Goal: Task Accomplishment & Management: Complete application form

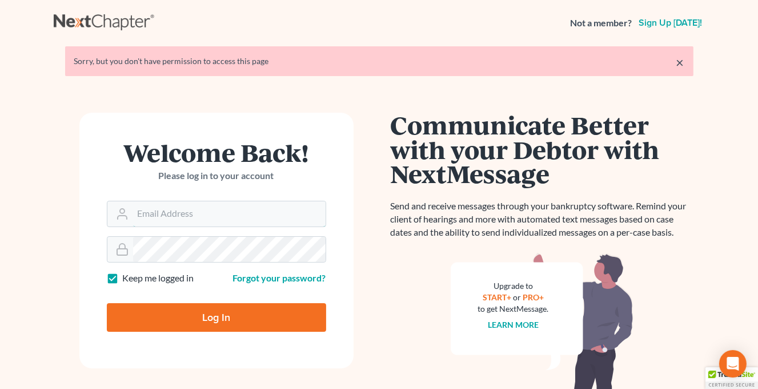
type input "monika@karinalucidlaw.com"
click at [216, 313] on input "Log In" at bounding box center [216, 317] width 219 height 29
type input "Thinking..."
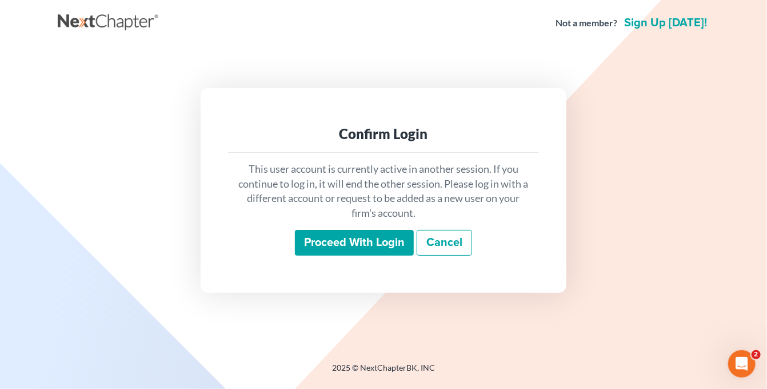
click at [357, 242] on input "Proceed with login" at bounding box center [354, 243] width 119 height 26
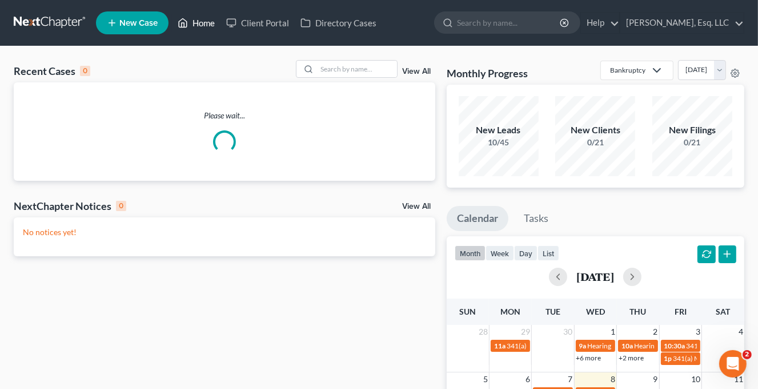
drag, startPoint x: 210, startPoint y: 23, endPoint x: 215, endPoint y: 30, distance: 9.0
click at [210, 23] on link "Home" at bounding box center [196, 23] width 49 height 21
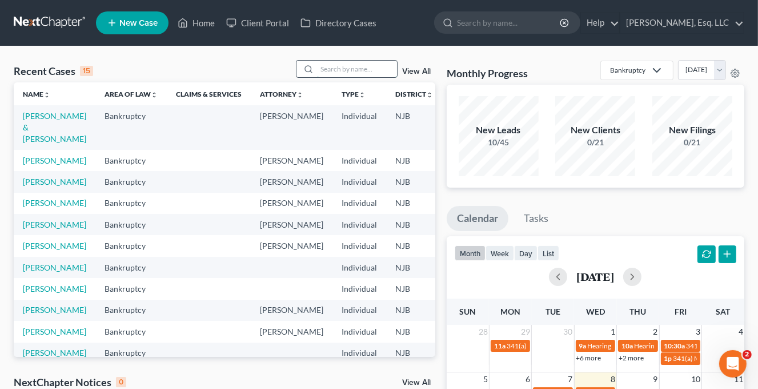
click at [329, 69] on input "search" at bounding box center [357, 69] width 80 height 17
type input "penna"
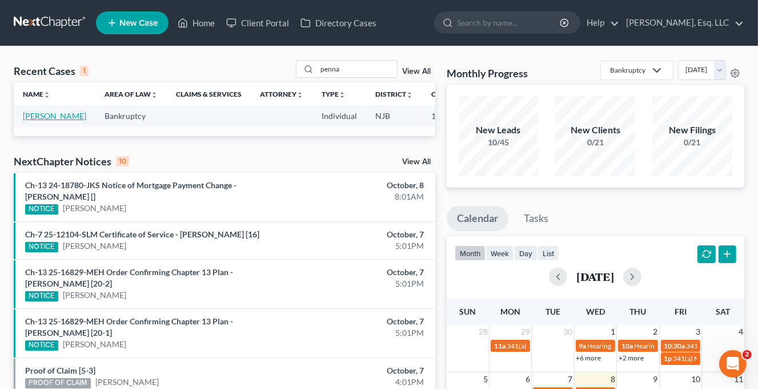
click at [37, 121] on link "[PERSON_NAME]" at bounding box center [54, 116] width 63 height 10
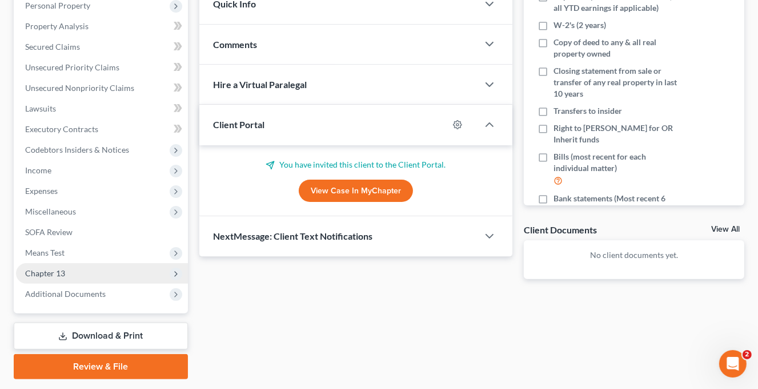
scroll to position [238, 0]
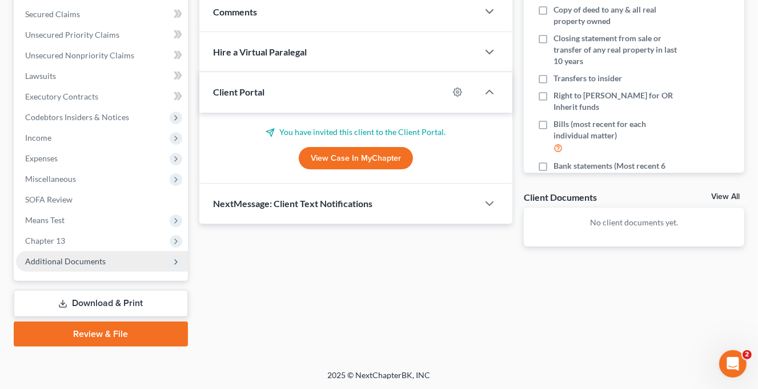
drag, startPoint x: 83, startPoint y: 261, endPoint x: 110, endPoint y: 265, distance: 27.1
click at [83, 261] on span "Additional Documents" at bounding box center [65, 261] width 81 height 10
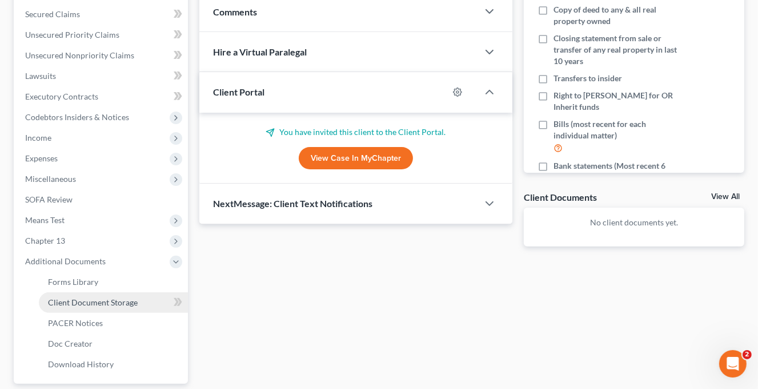
click at [107, 299] on span "Client Document Storage" at bounding box center [93, 302] width 90 height 10
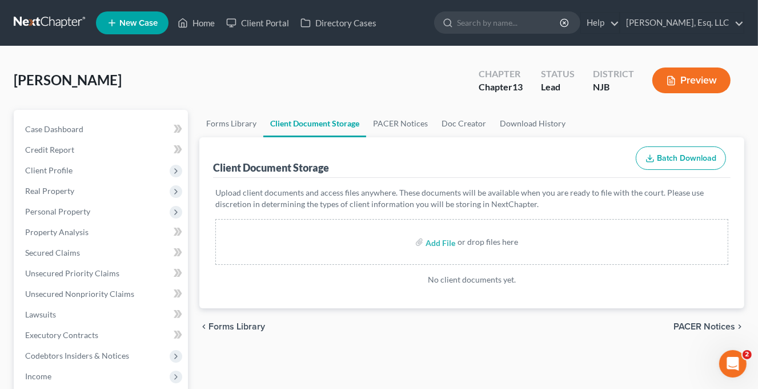
scroll to position [286, 0]
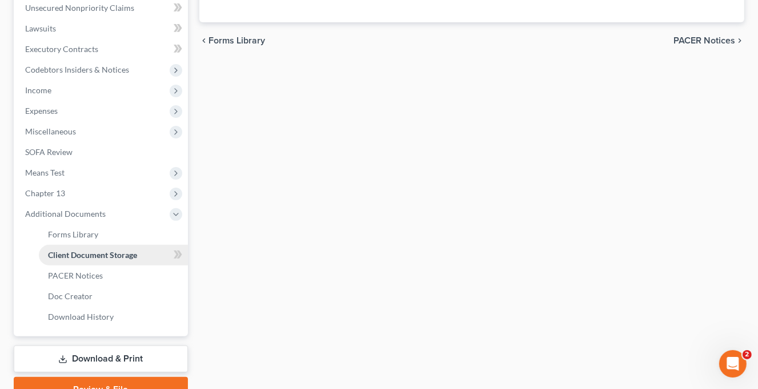
click at [111, 252] on span "Client Document Storage" at bounding box center [92, 255] width 89 height 10
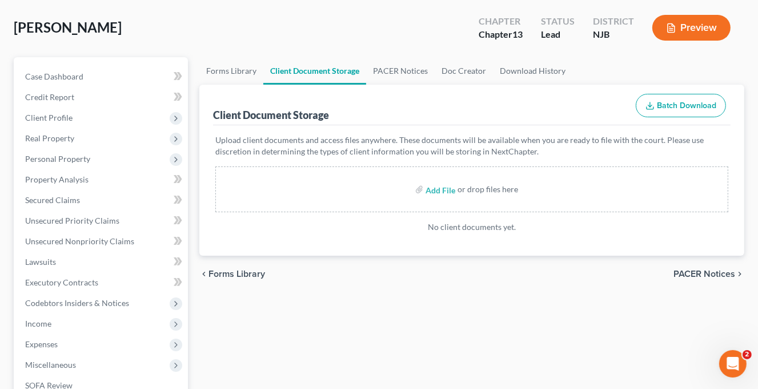
scroll to position [0, 0]
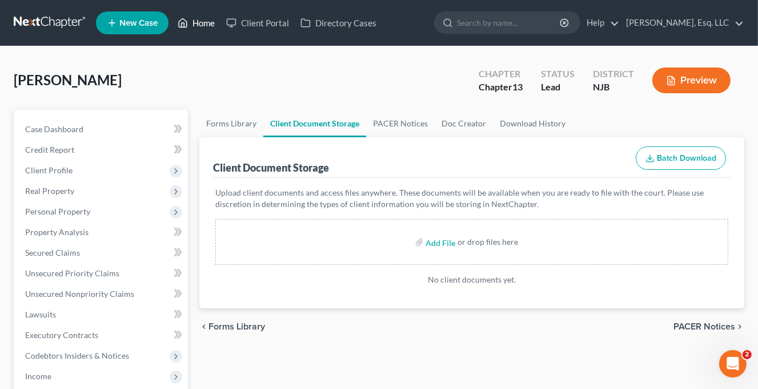
click at [212, 22] on link "Home" at bounding box center [196, 23] width 49 height 21
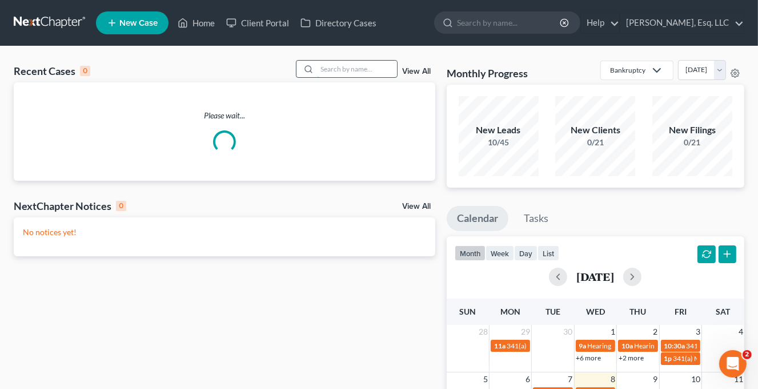
click at [329, 70] on input "search" at bounding box center [357, 69] width 80 height 17
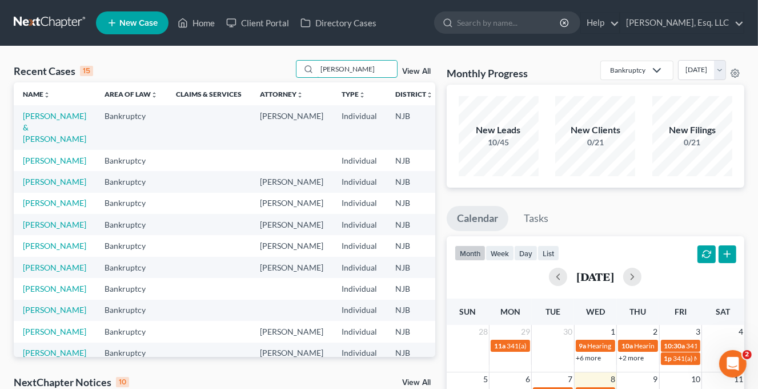
type input "bennett"
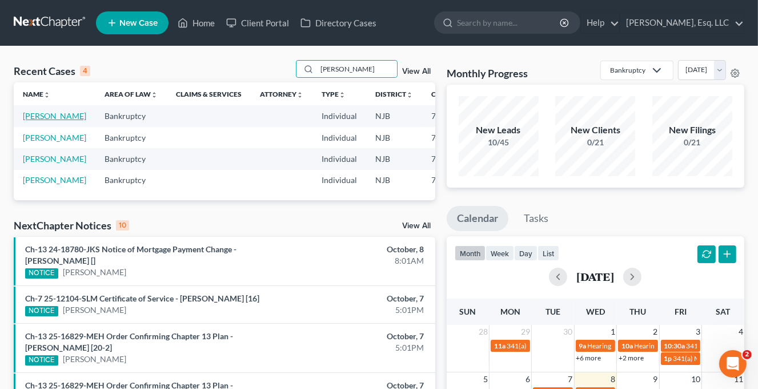
click at [29, 119] on link "[PERSON_NAME]" at bounding box center [54, 116] width 63 height 10
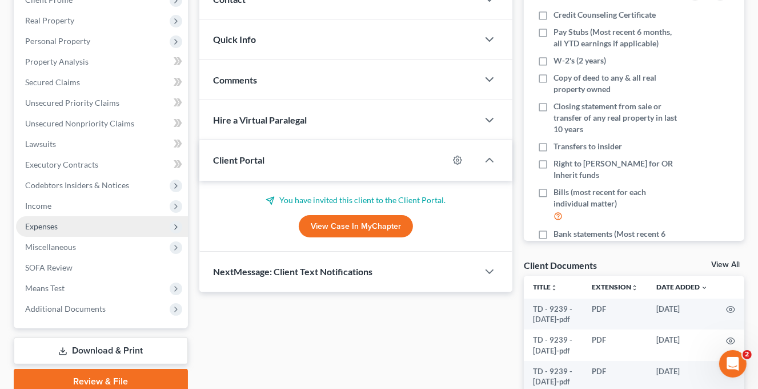
scroll to position [171, 0]
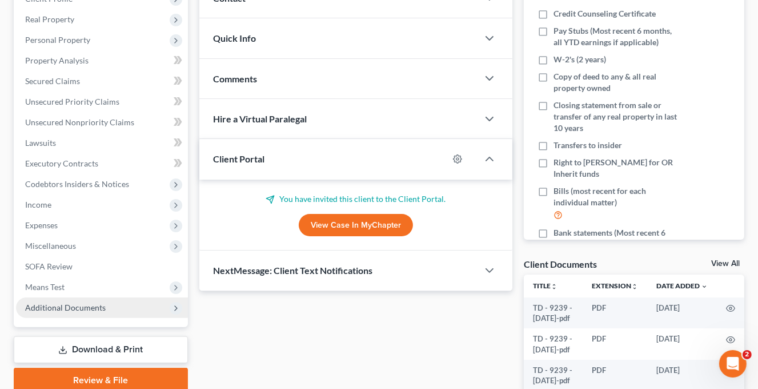
click at [77, 311] on span "Additional Documents" at bounding box center [102, 307] width 172 height 21
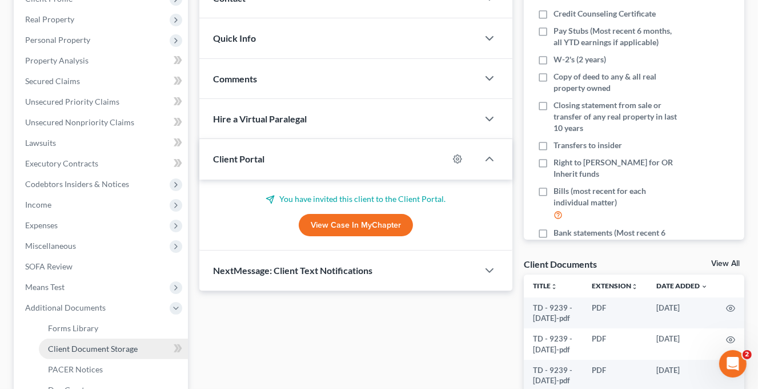
click at [91, 346] on span "Client Document Storage" at bounding box center [93, 348] width 90 height 10
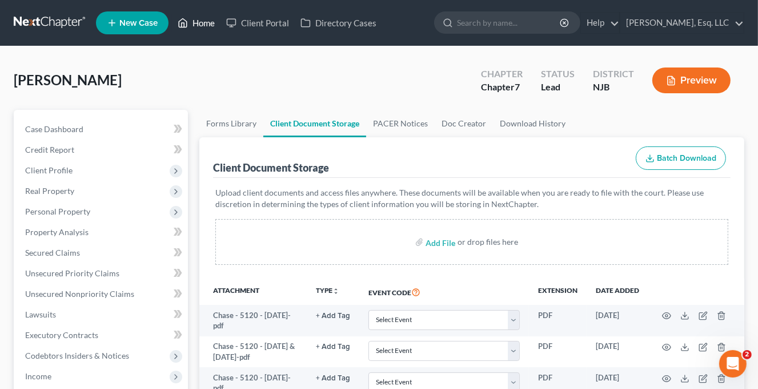
drag, startPoint x: 201, startPoint y: 19, endPoint x: 209, endPoint y: 21, distance: 7.8
click at [201, 19] on link "Home" at bounding box center [196, 23] width 49 height 21
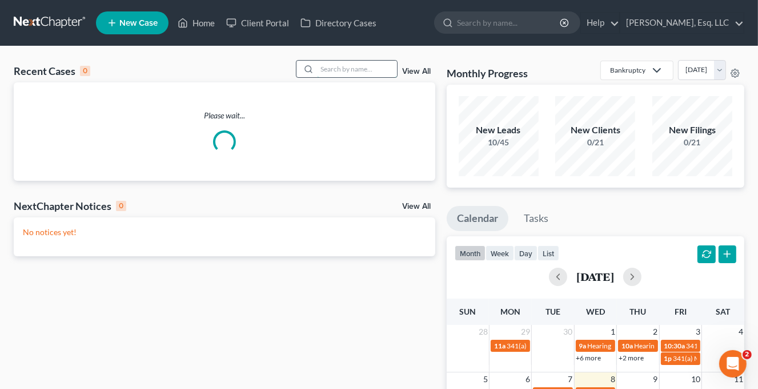
click at [329, 69] on input "search" at bounding box center [357, 69] width 80 height 17
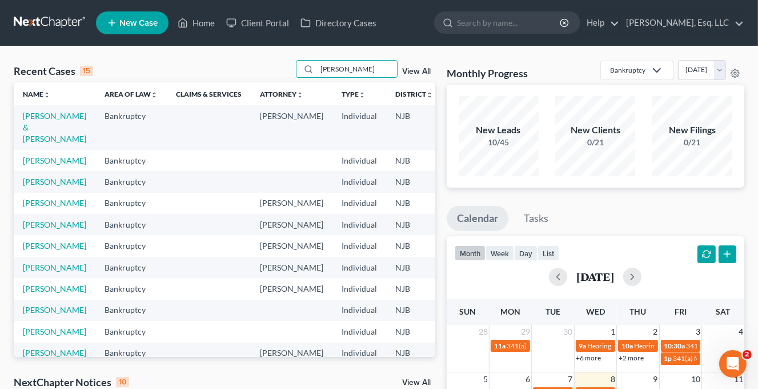
type input "mulligan"
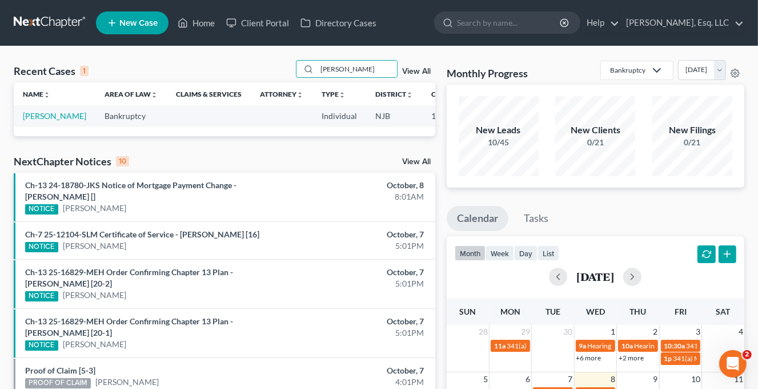
click at [35, 121] on td "[PERSON_NAME]" at bounding box center [55, 115] width 82 height 21
click at [32, 114] on link "[PERSON_NAME]" at bounding box center [54, 116] width 63 height 10
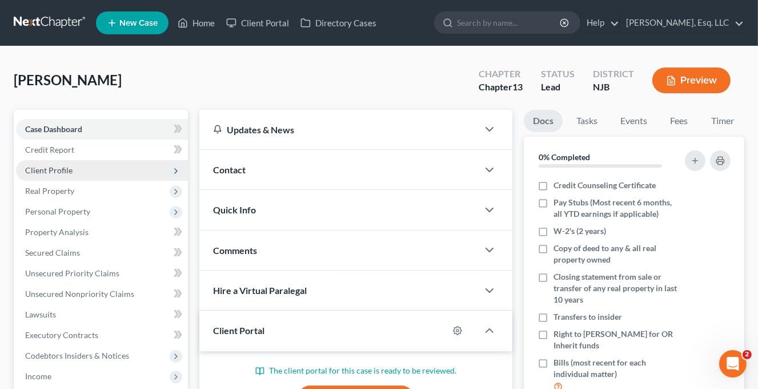
click at [63, 166] on span "Client Profile" at bounding box center [48, 170] width 47 height 10
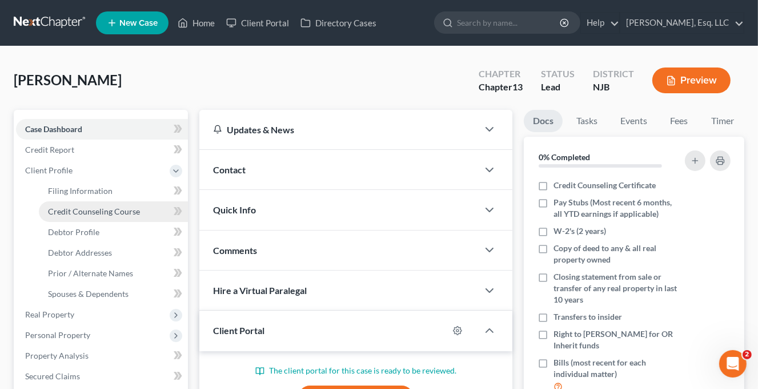
click at [123, 211] on span "Credit Counseling Course" at bounding box center [94, 211] width 92 height 10
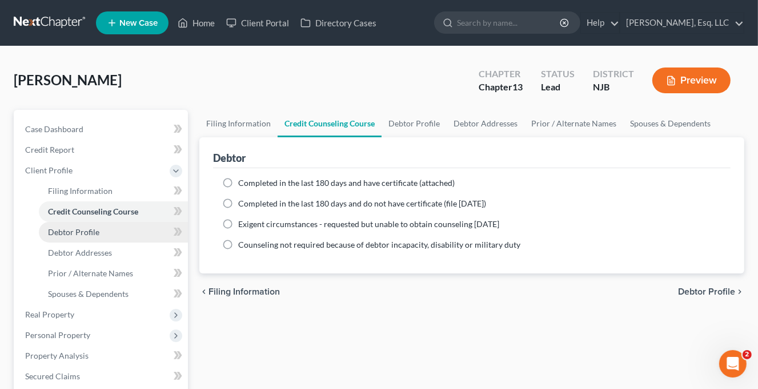
click at [70, 228] on span "Debtor Profile" at bounding box center [73, 232] width 51 height 10
select select "0"
select select "1"
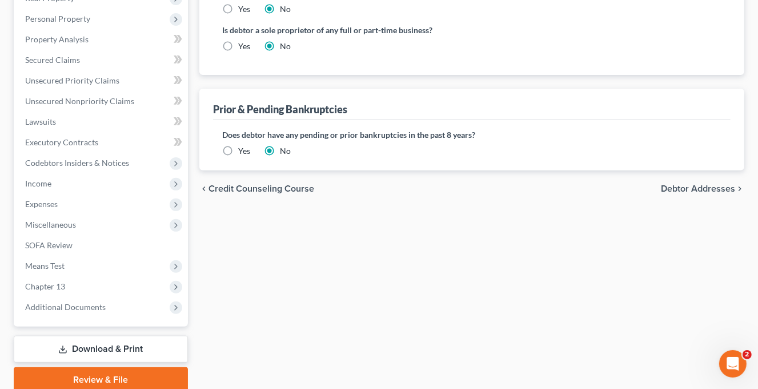
scroll to position [362, 0]
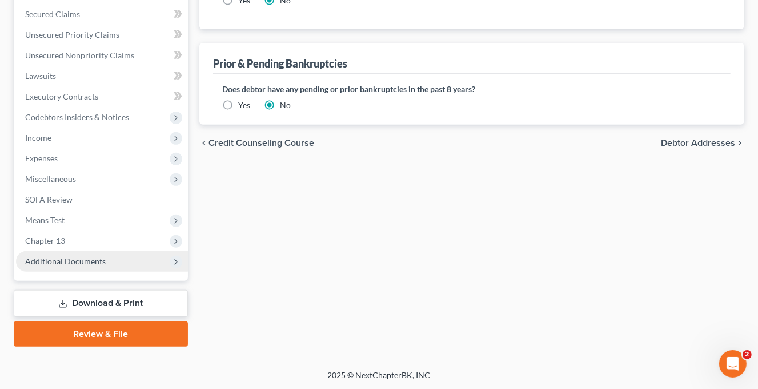
click at [91, 258] on span "Additional Documents" at bounding box center [65, 261] width 81 height 10
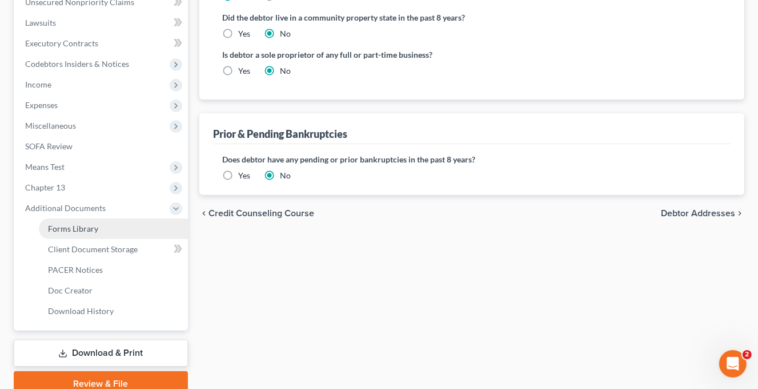
scroll to position [238, 0]
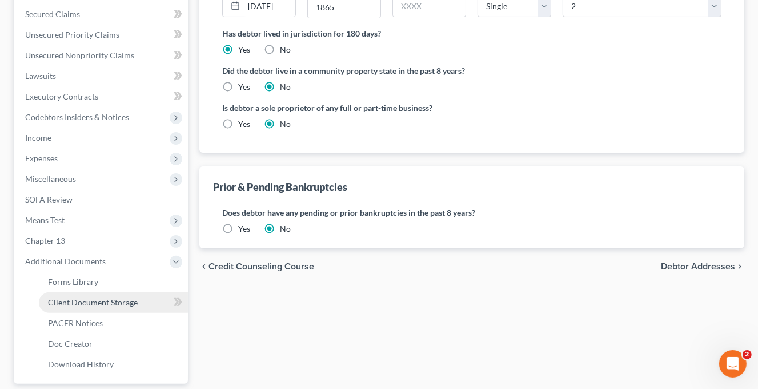
click at [94, 295] on link "Client Document Storage" at bounding box center [113, 302] width 149 height 21
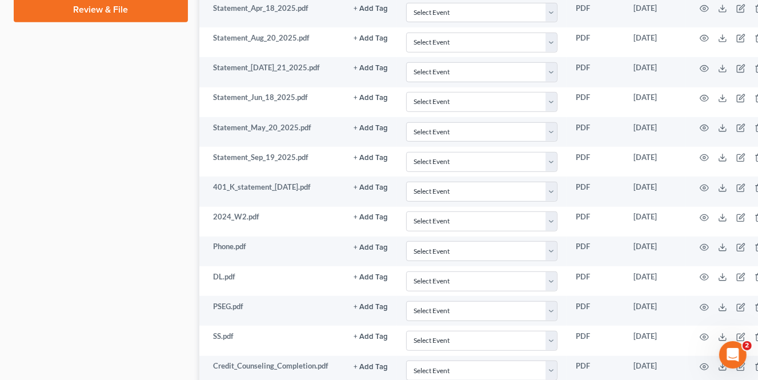
scroll to position [686, 0]
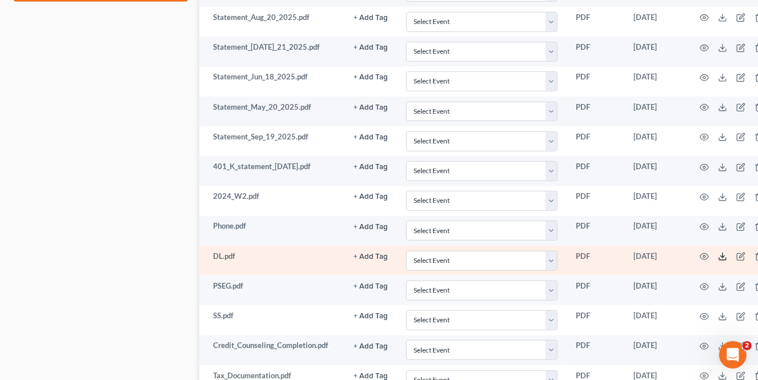
click at [718, 254] on icon at bounding box center [722, 256] width 9 height 9
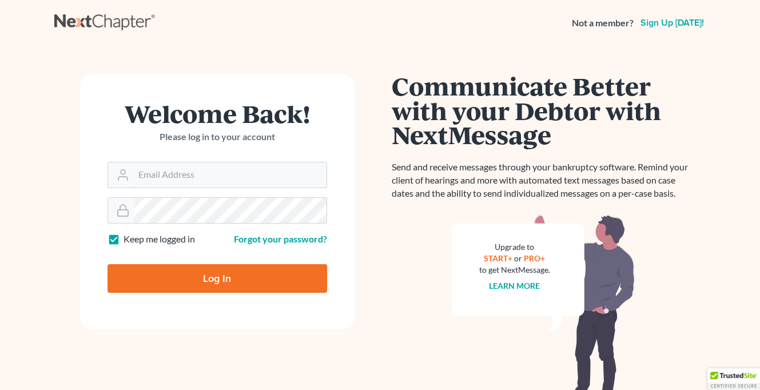
type input "monika@karinalucidlaw.com"
click at [208, 274] on input "Log In" at bounding box center [216, 278] width 219 height 29
type input "Thinking..."
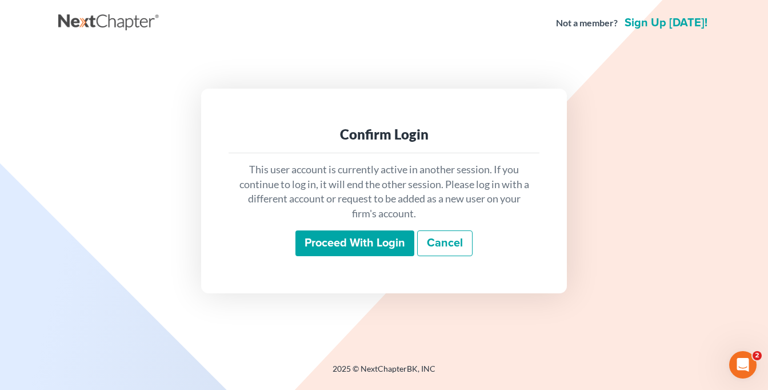
click at [330, 242] on input "Proceed with login" at bounding box center [354, 243] width 119 height 26
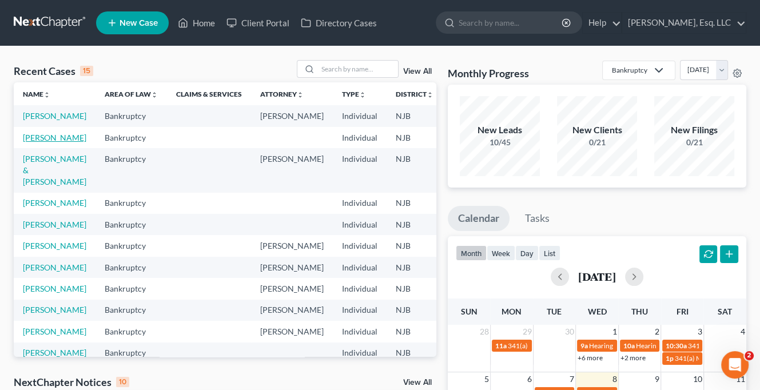
click at [31, 142] on link "[PERSON_NAME]" at bounding box center [54, 138] width 63 height 10
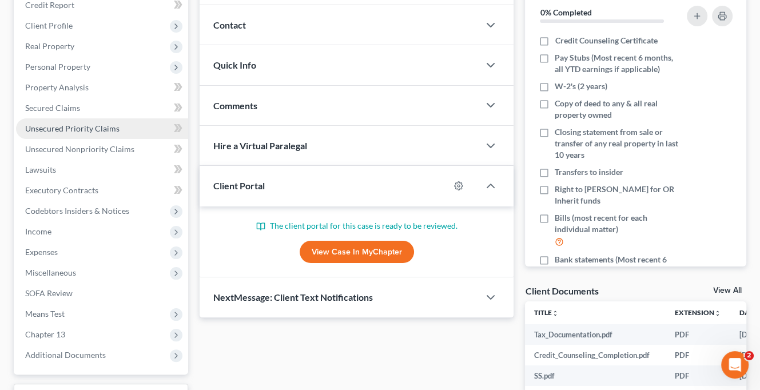
scroll to position [171, 0]
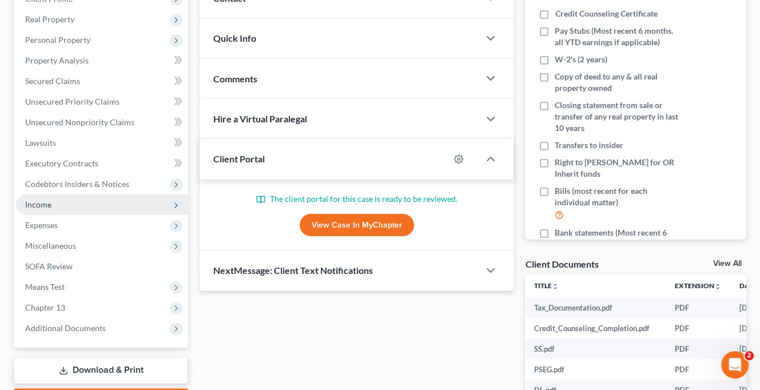
click at [37, 203] on span "Income" at bounding box center [38, 204] width 26 height 10
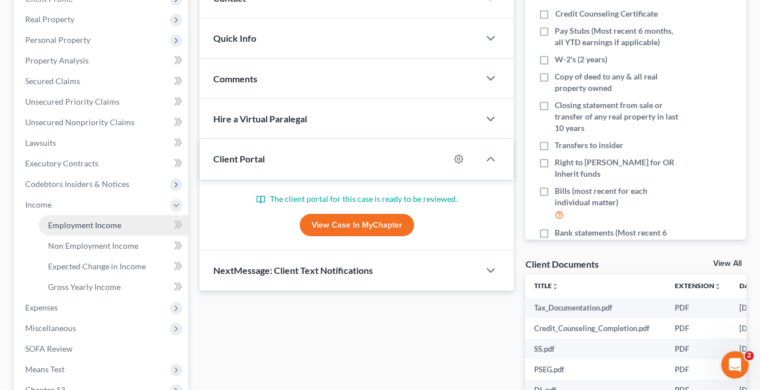
click at [80, 223] on span "Employment Income" at bounding box center [84, 225] width 73 height 10
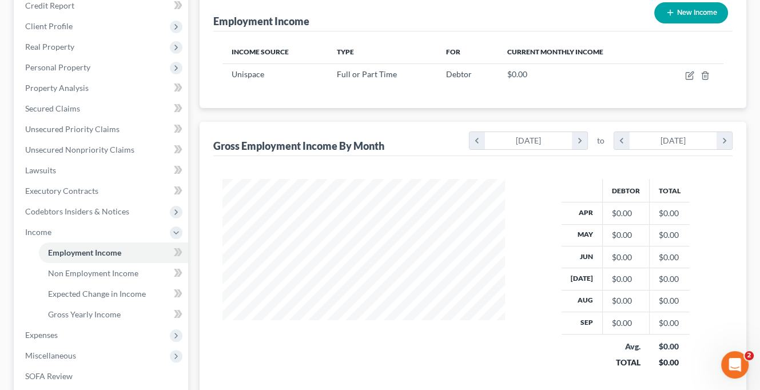
scroll to position [171, 0]
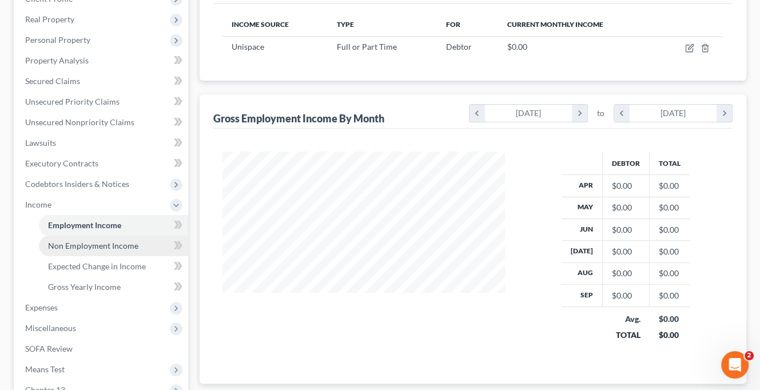
click at [114, 246] on span "Non Employment Income" at bounding box center [93, 246] width 90 height 10
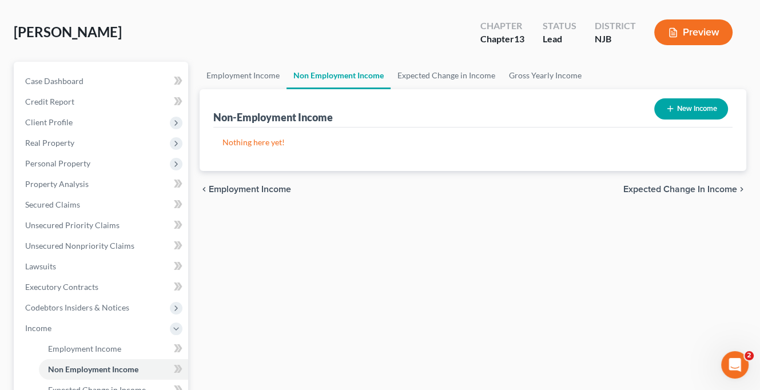
scroll to position [171, 0]
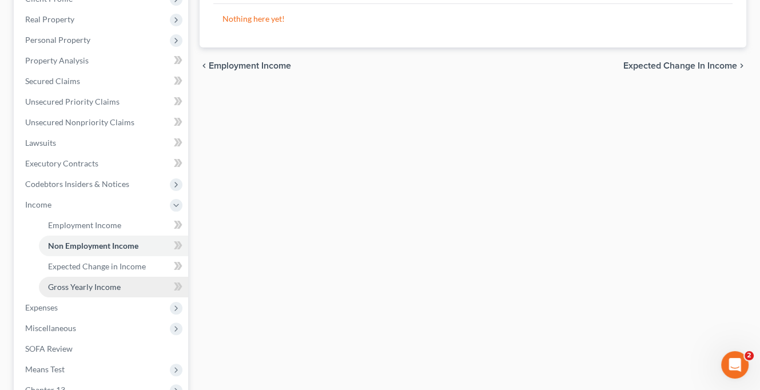
click at [94, 286] on span "Gross Yearly Income" at bounding box center [84, 287] width 73 height 10
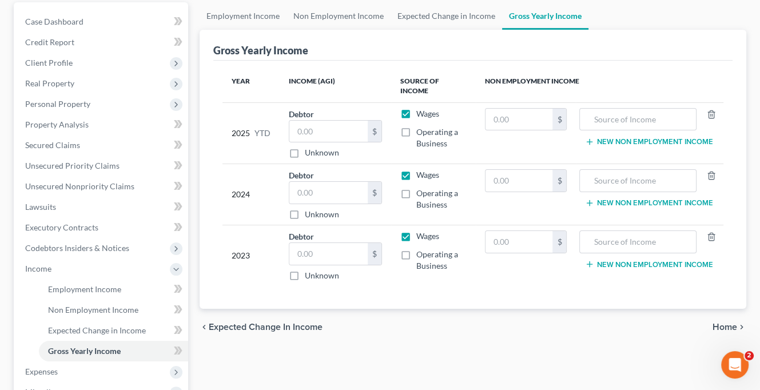
scroll to position [114, 0]
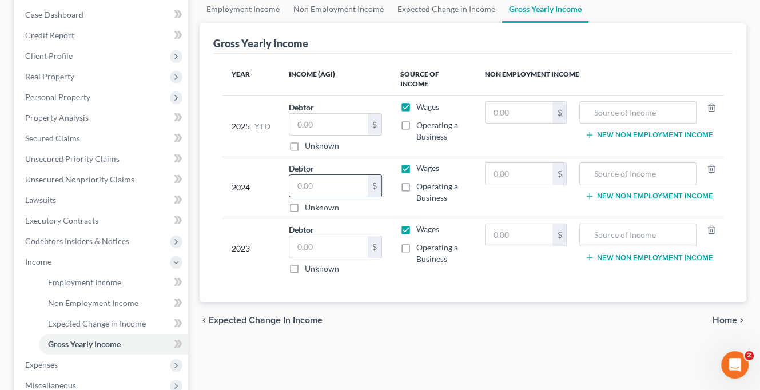
click at [299, 188] on input "text" at bounding box center [328, 186] width 78 height 22
type input "214,756."
click at [508, 174] on input "text" at bounding box center [518, 174] width 67 height 22
type input "9,573"
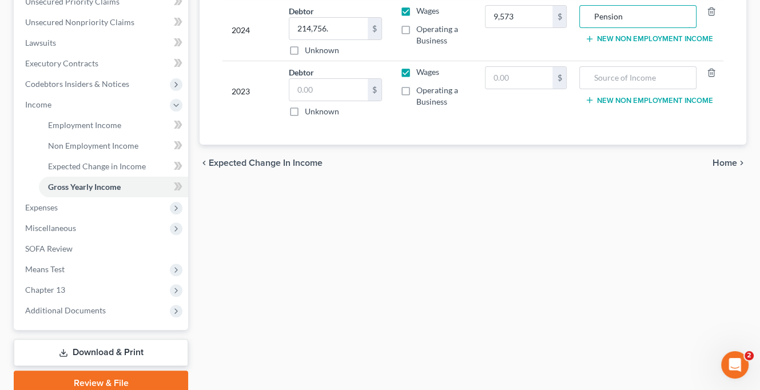
scroll to position [320, 0]
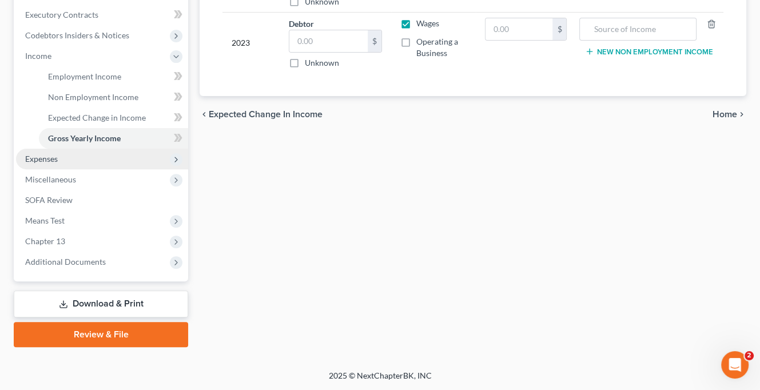
type input "Pension"
click at [61, 158] on span "Expenses" at bounding box center [102, 159] width 172 height 21
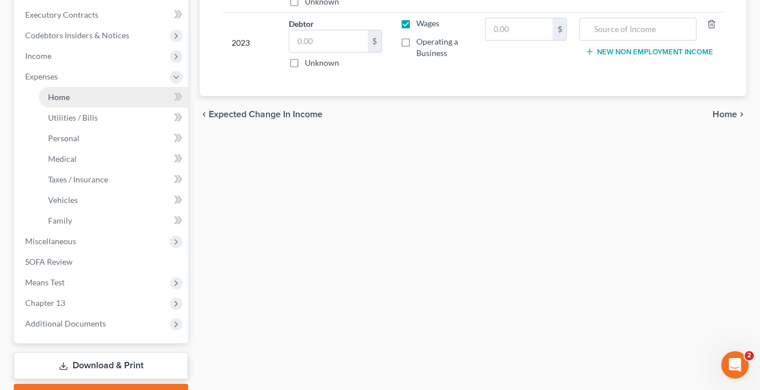
click at [73, 93] on link "Home" at bounding box center [113, 97] width 149 height 21
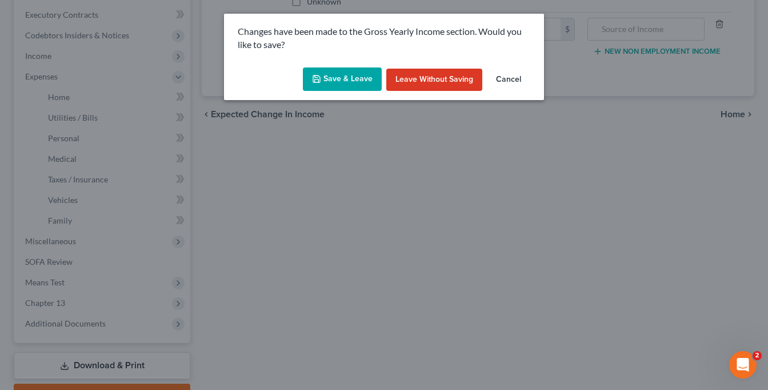
click at [338, 81] on button "Save & Leave" at bounding box center [342, 79] width 79 height 24
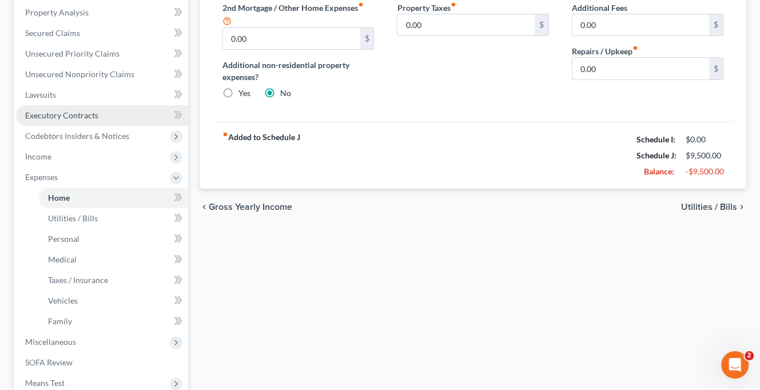
scroll to position [229, 0]
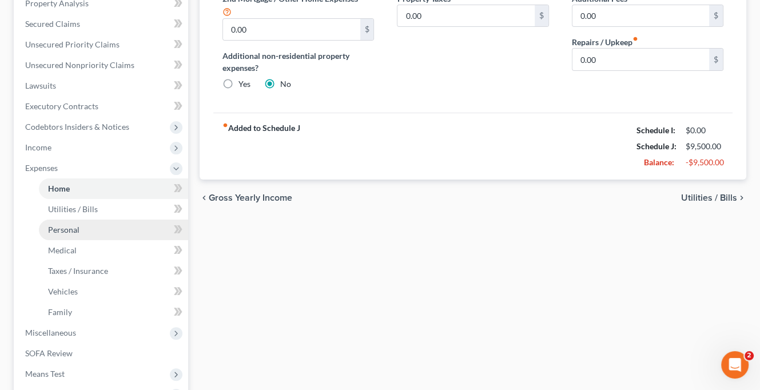
click at [74, 229] on span "Personal" at bounding box center [63, 230] width 31 height 10
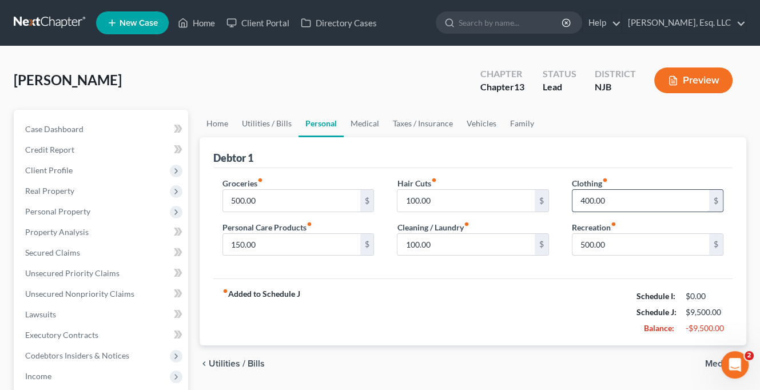
click at [585, 203] on input "400.00" at bounding box center [640, 201] width 137 height 22
click at [49, 145] on span "Credit Report" at bounding box center [49, 150] width 49 height 10
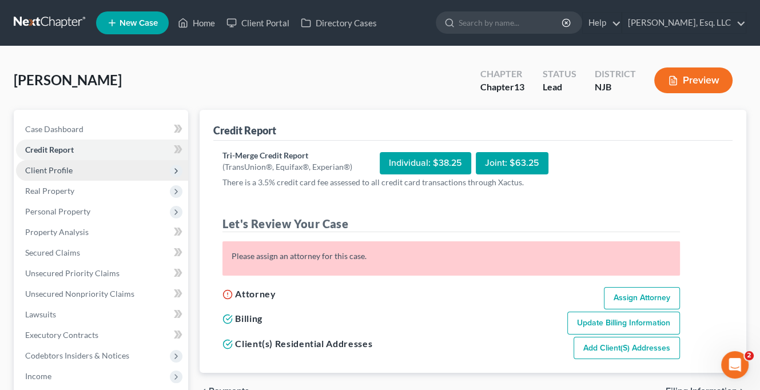
click at [50, 167] on span "Client Profile" at bounding box center [48, 170] width 47 height 10
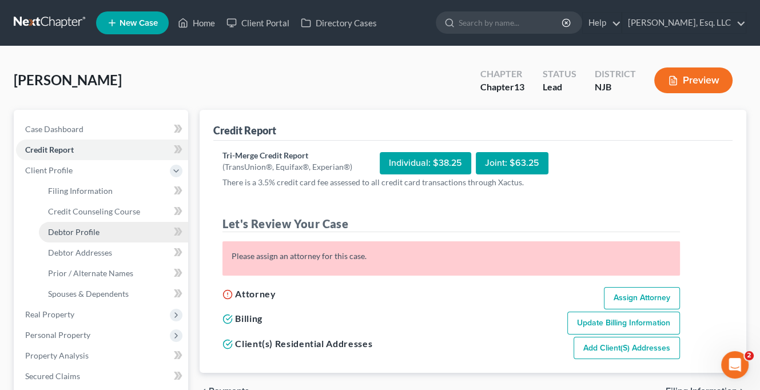
click at [76, 229] on span "Debtor Profile" at bounding box center [73, 232] width 51 height 10
select select "0"
select select "1"
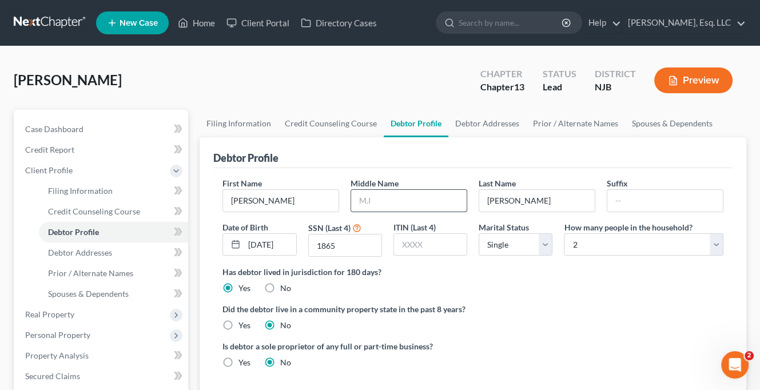
click at [366, 199] on input "text" at bounding box center [408, 201] width 115 height 22
type input "M."
drag, startPoint x: 473, startPoint y: 121, endPoint x: 477, endPoint y: 125, distance: 6.1
click at [473, 121] on link "Debtor Addresses" at bounding box center [487, 123] width 78 height 27
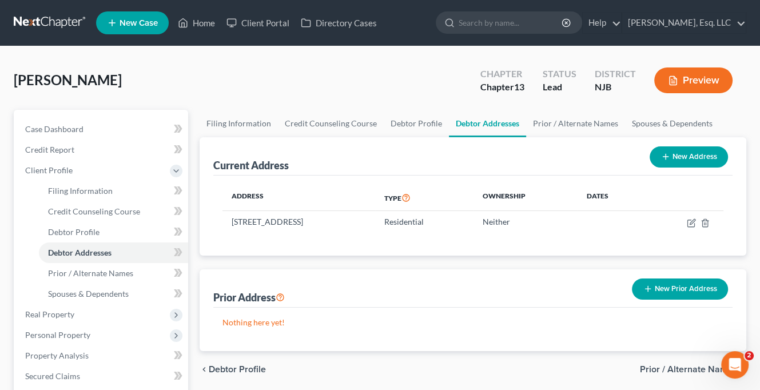
click at [206, 242] on div "Current Address New Address Address Type Ownership Dates 333 Grand Street Apt 7…" at bounding box center [472, 196] width 546 height 118
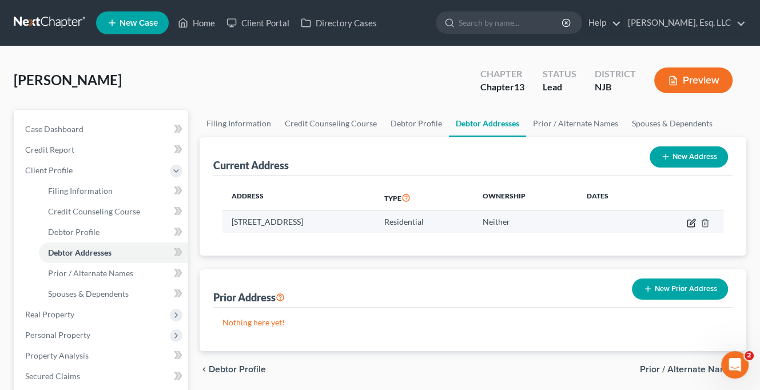
click at [692, 225] on icon "button" at bounding box center [690, 222] width 9 height 9
select select "33"
select select "0"
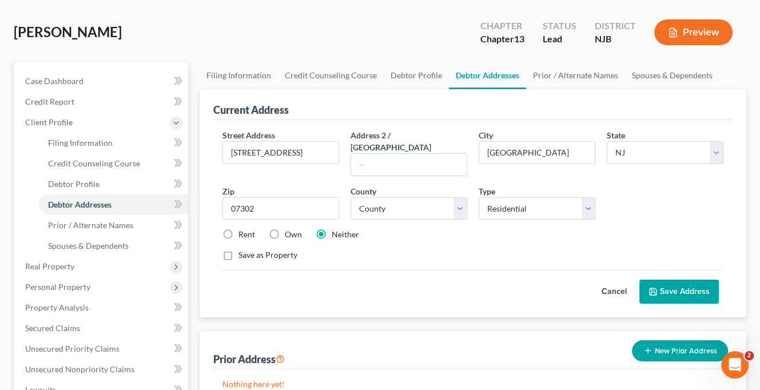
scroll to position [114, 0]
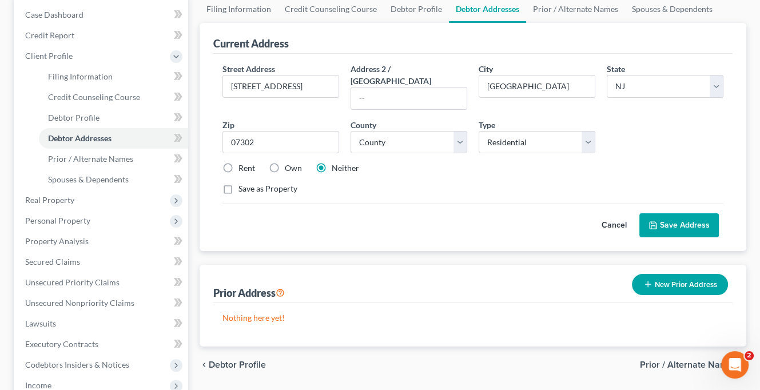
click at [238, 162] on label "Rent" at bounding box center [246, 167] width 17 height 11
click at [243, 162] on input "Rent" at bounding box center [246, 165] width 7 height 7
radio input "true"
click at [293, 82] on input "333 Grand Street Apt 722" at bounding box center [280, 86] width 115 height 22
drag, startPoint x: 292, startPoint y: 87, endPoint x: 326, endPoint y: 81, distance: 34.3
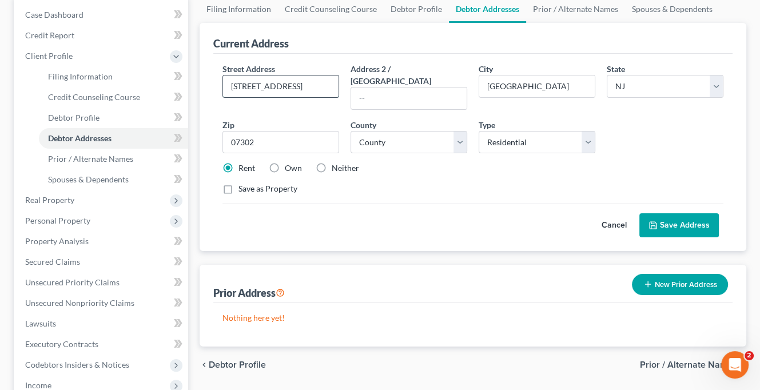
click at [326, 81] on input "333 Grand Street,Apt 722" at bounding box center [280, 86] width 115 height 22
type input "333 Grand Street"
click at [363, 89] on input "text" at bounding box center [408, 98] width 115 height 22
type input "Apt 722"
click at [400, 183] on div "Save as Property" at bounding box center [472, 188] width 501 height 11
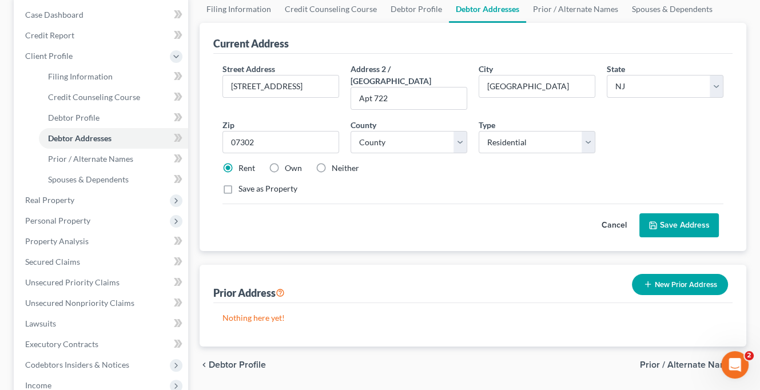
click at [677, 213] on button "Save Address" at bounding box center [678, 225] width 79 height 24
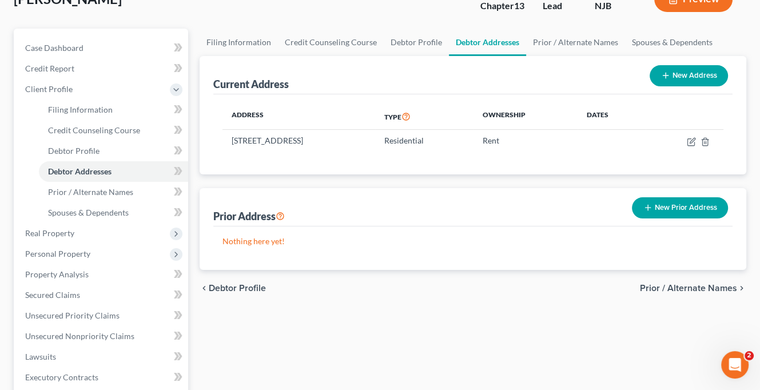
scroll to position [18, 0]
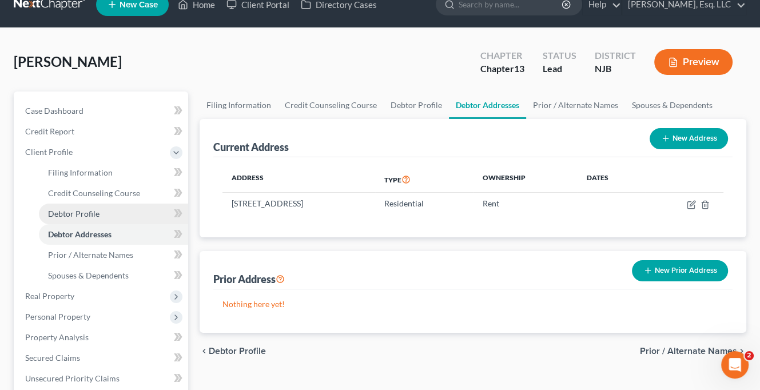
click at [84, 209] on span "Debtor Profile" at bounding box center [73, 214] width 51 height 10
select select "0"
select select "1"
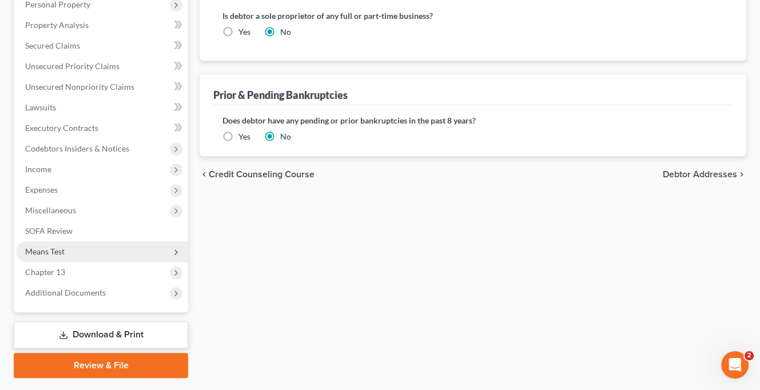
scroll to position [361, 0]
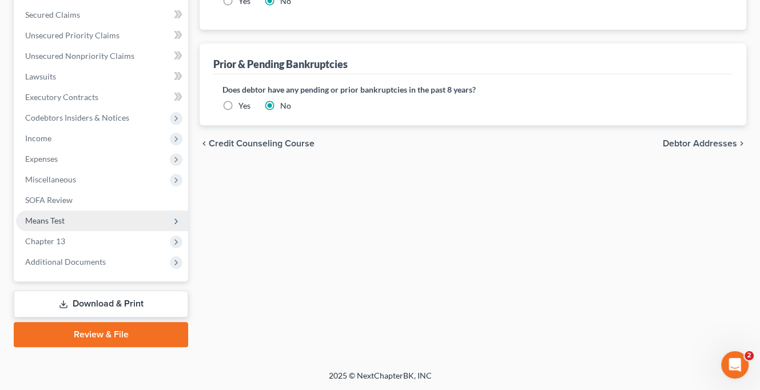
click at [55, 213] on span "Means Test" at bounding box center [102, 220] width 172 height 21
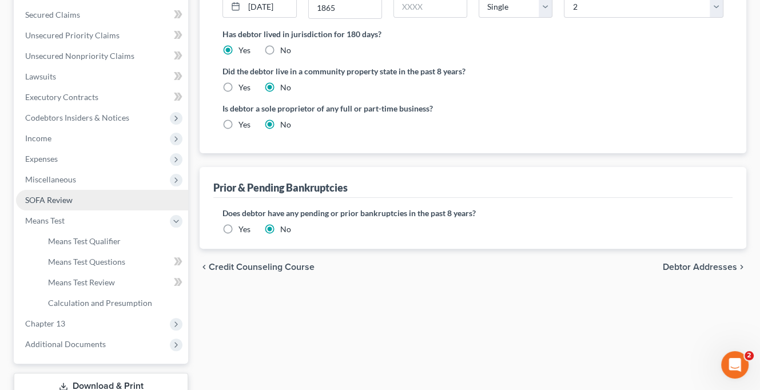
click at [53, 191] on link "SOFA Review" at bounding box center [102, 200] width 172 height 21
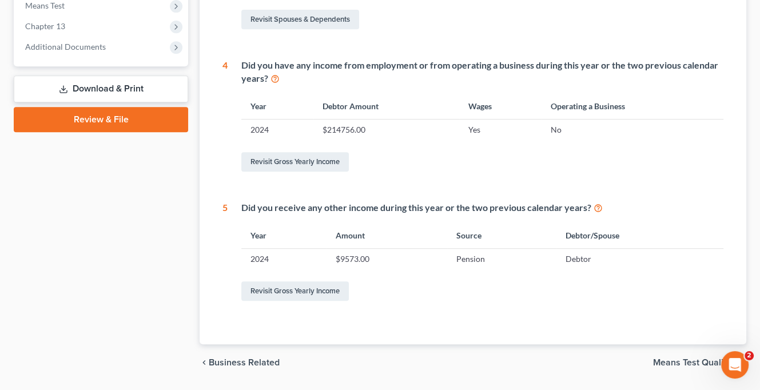
scroll to position [457, 0]
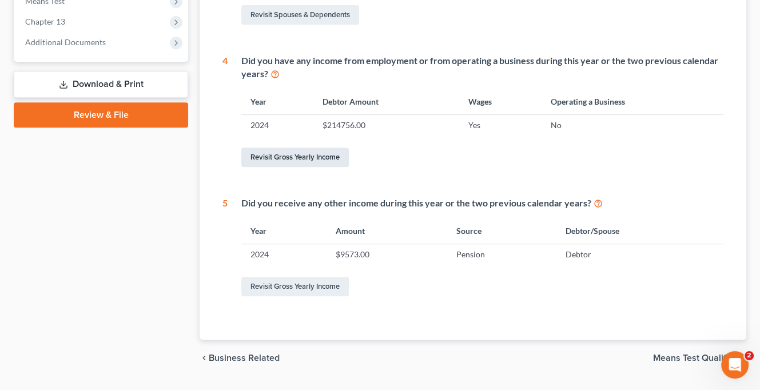
click at [291, 155] on link "Revisit Gross Yearly Income" at bounding box center [294, 156] width 107 height 19
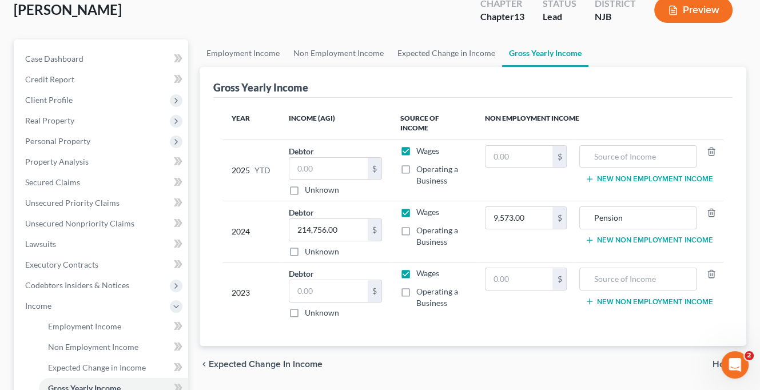
scroll to position [114, 0]
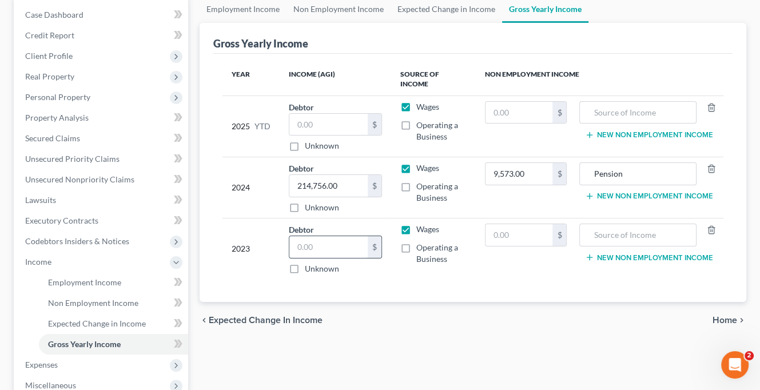
click at [297, 243] on input "text" at bounding box center [328, 247] width 78 height 22
type input "204,803."
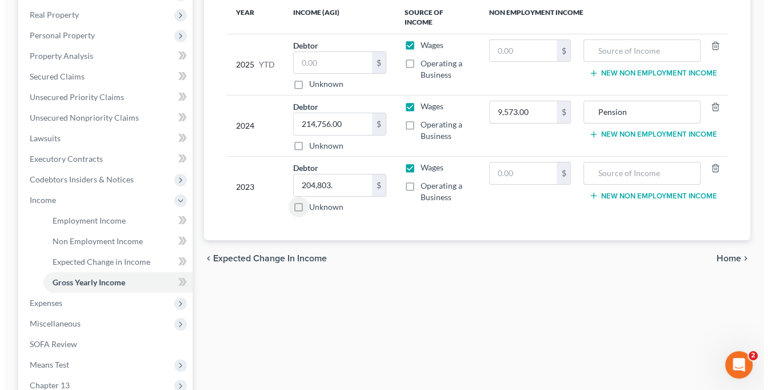
scroll to position [286, 0]
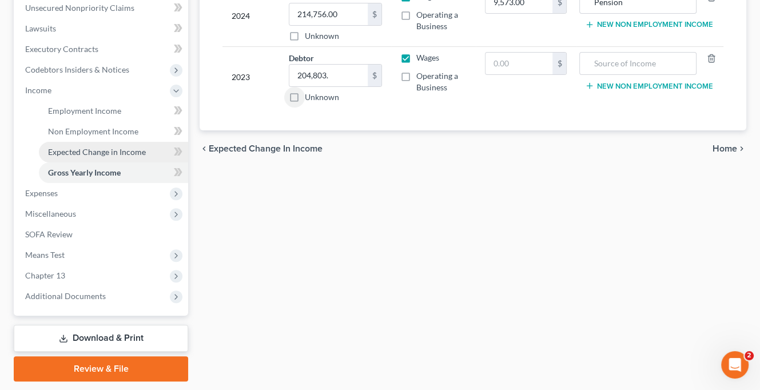
click at [100, 149] on span "Expected Change in Income" at bounding box center [97, 152] width 98 height 10
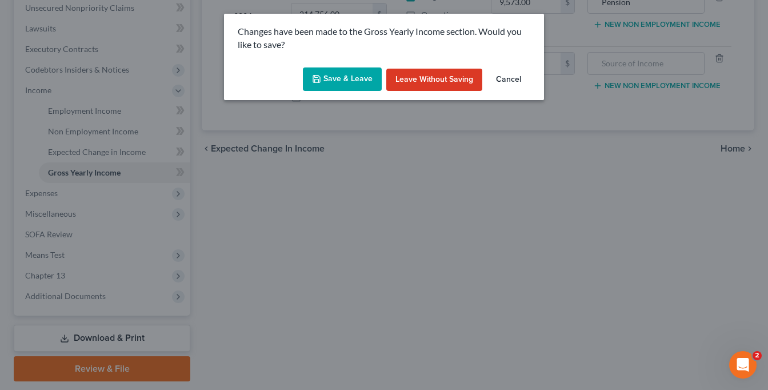
click at [340, 81] on button "Save & Leave" at bounding box center [342, 79] width 79 height 24
